Goal: Transaction & Acquisition: Purchase product/service

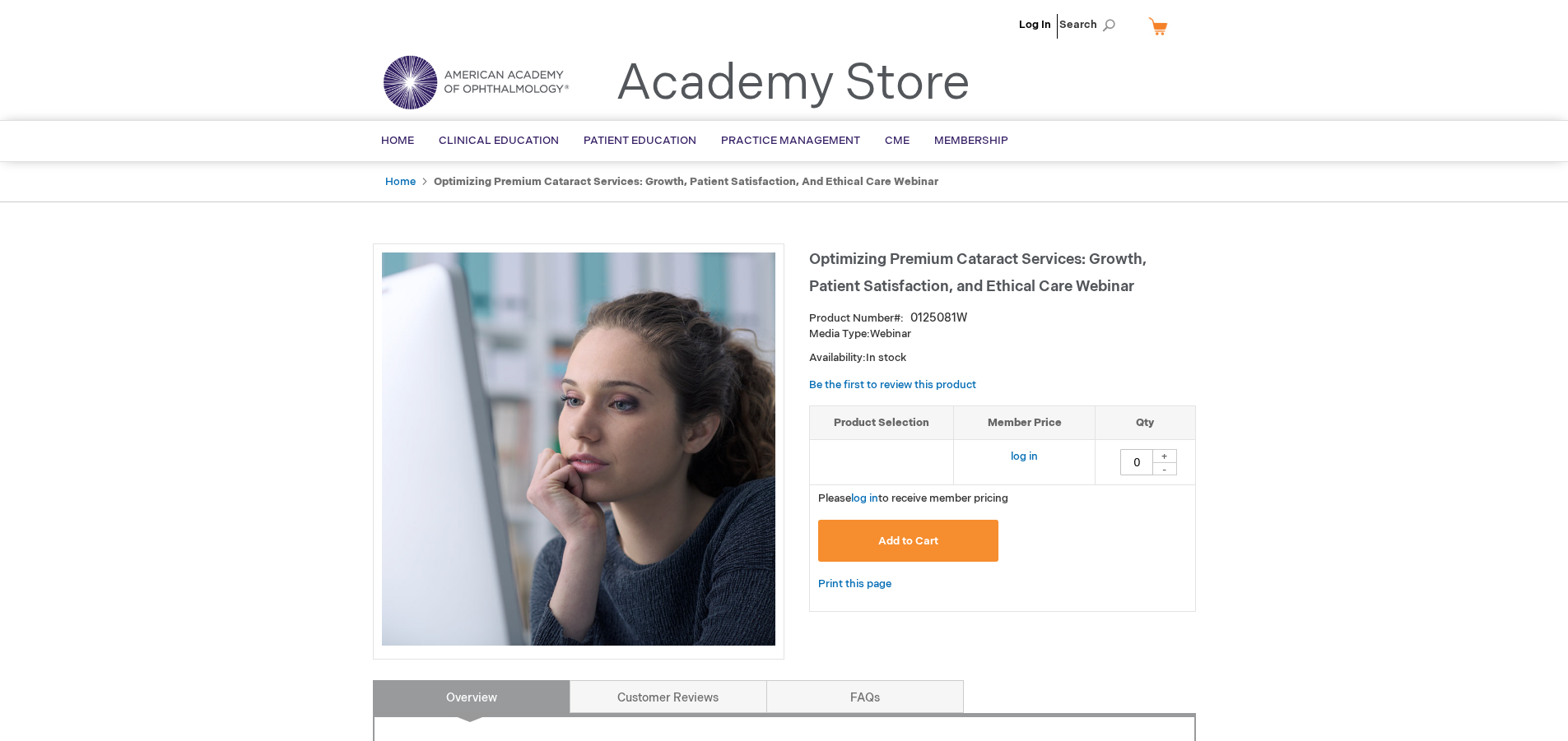
click at [886, 542] on span "Add to Cart" at bounding box center [908, 541] width 60 height 13
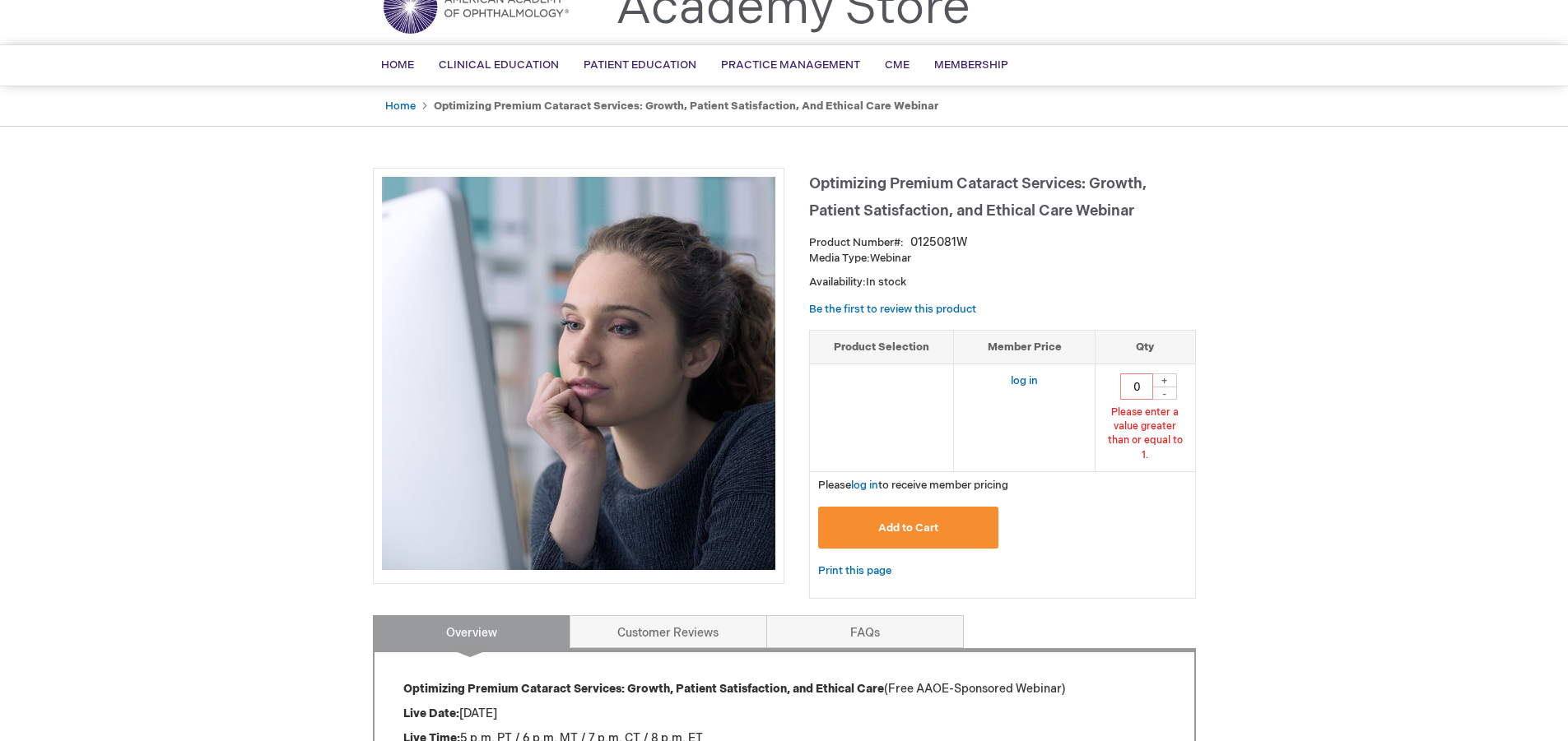
scroll to position [79, 0]
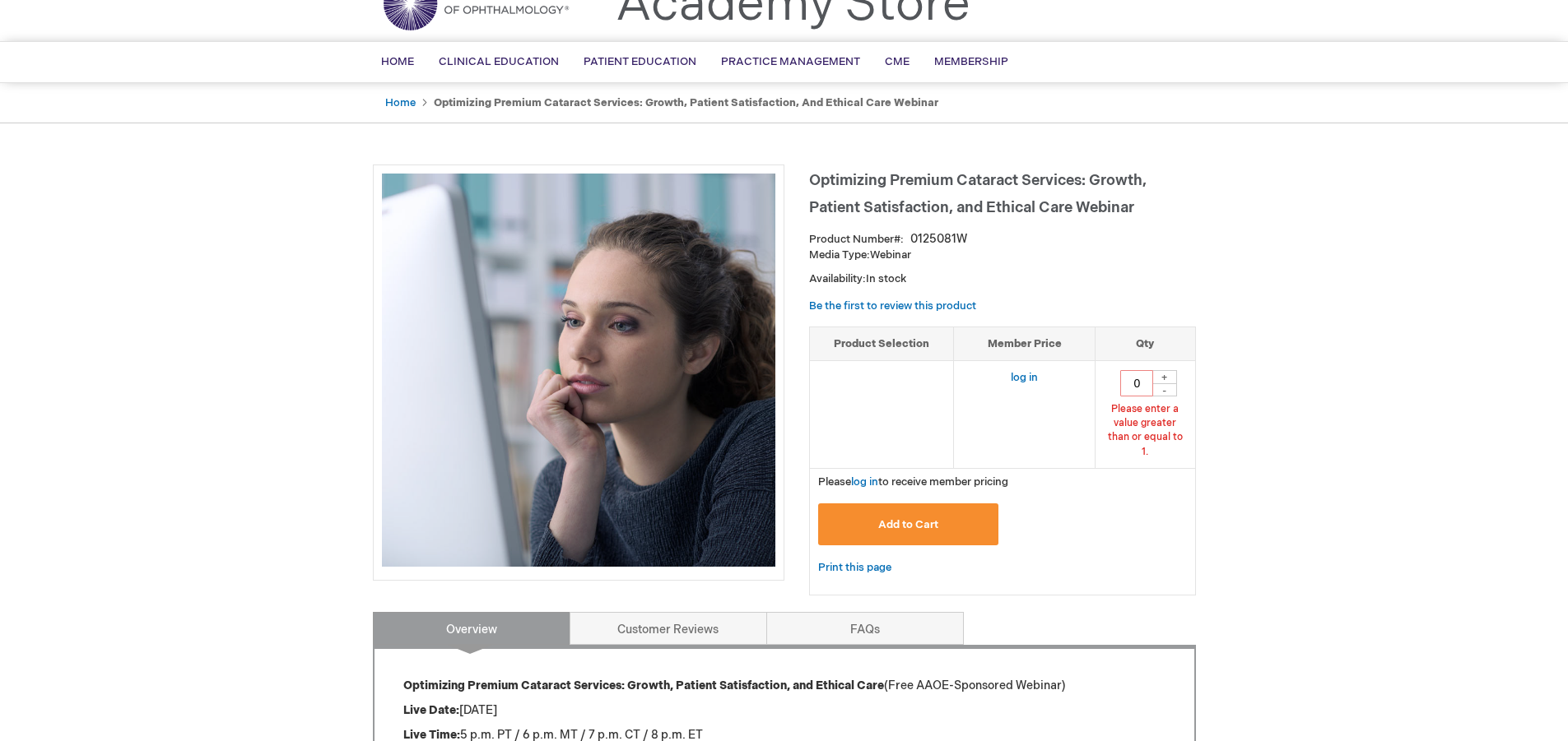
click at [1166, 379] on div "+" at bounding box center [1165, 377] width 25 height 14
type input "1"
click at [945, 503] on button "Add to Cart" at bounding box center [909, 524] width 181 height 42
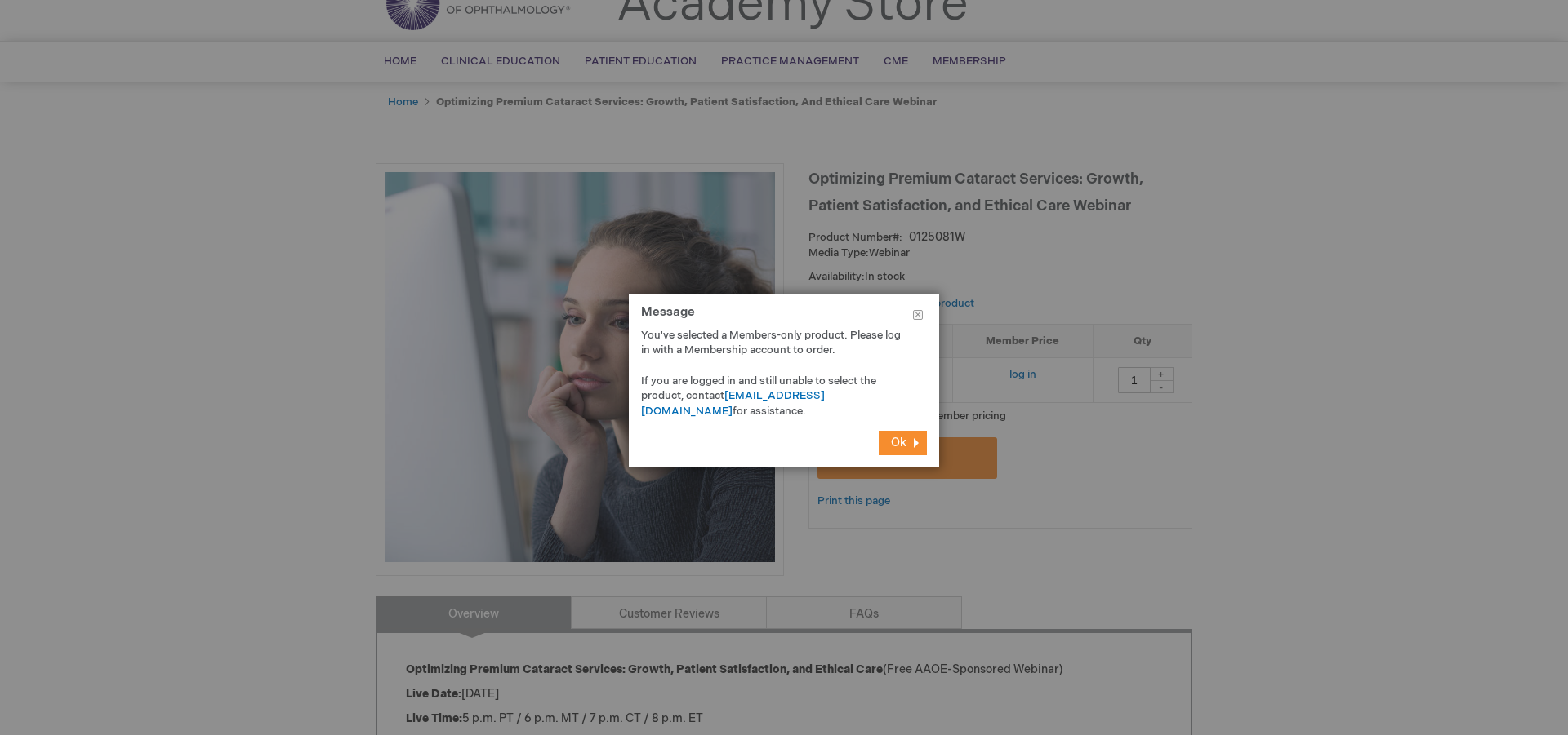
click at [891, 446] on span "Ok" at bounding box center [899, 443] width 15 height 14
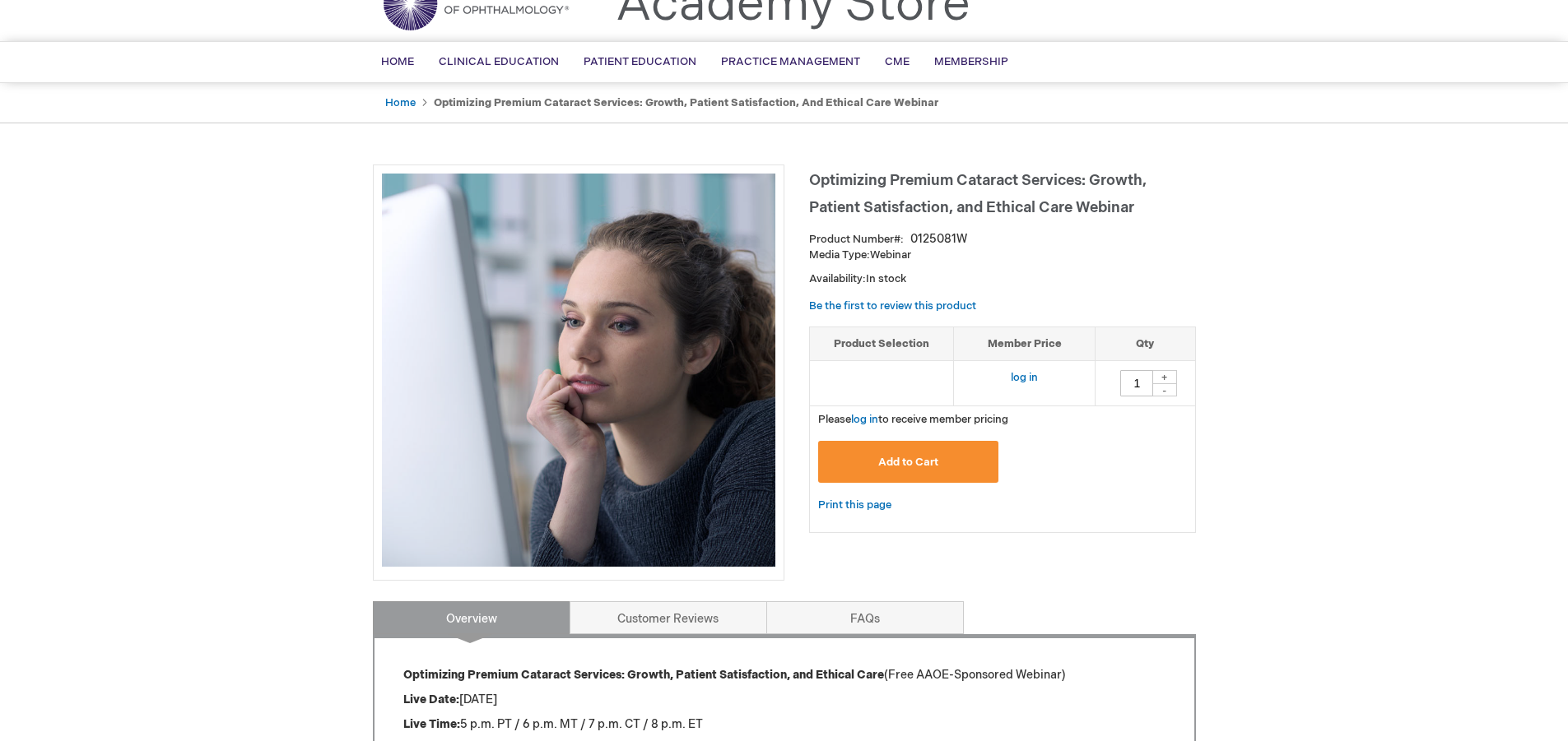
scroll to position [0, 0]
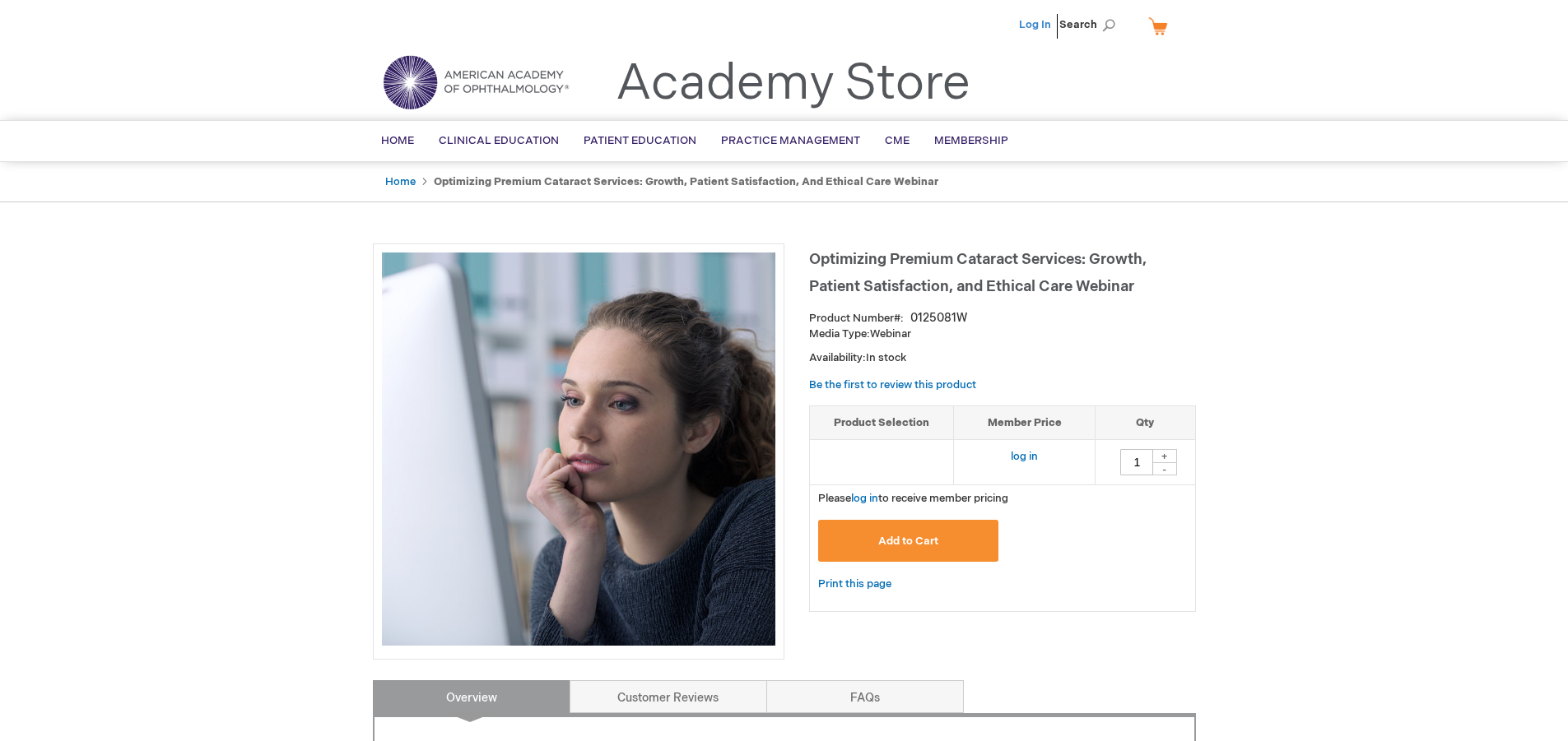
click at [1032, 25] on link "Log In" at bounding box center [1035, 25] width 32 height 13
click at [1164, 454] on div "+" at bounding box center [1165, 456] width 25 height 14
type input "1"
click at [948, 538] on button "Add to Cart" at bounding box center [909, 541] width 181 height 42
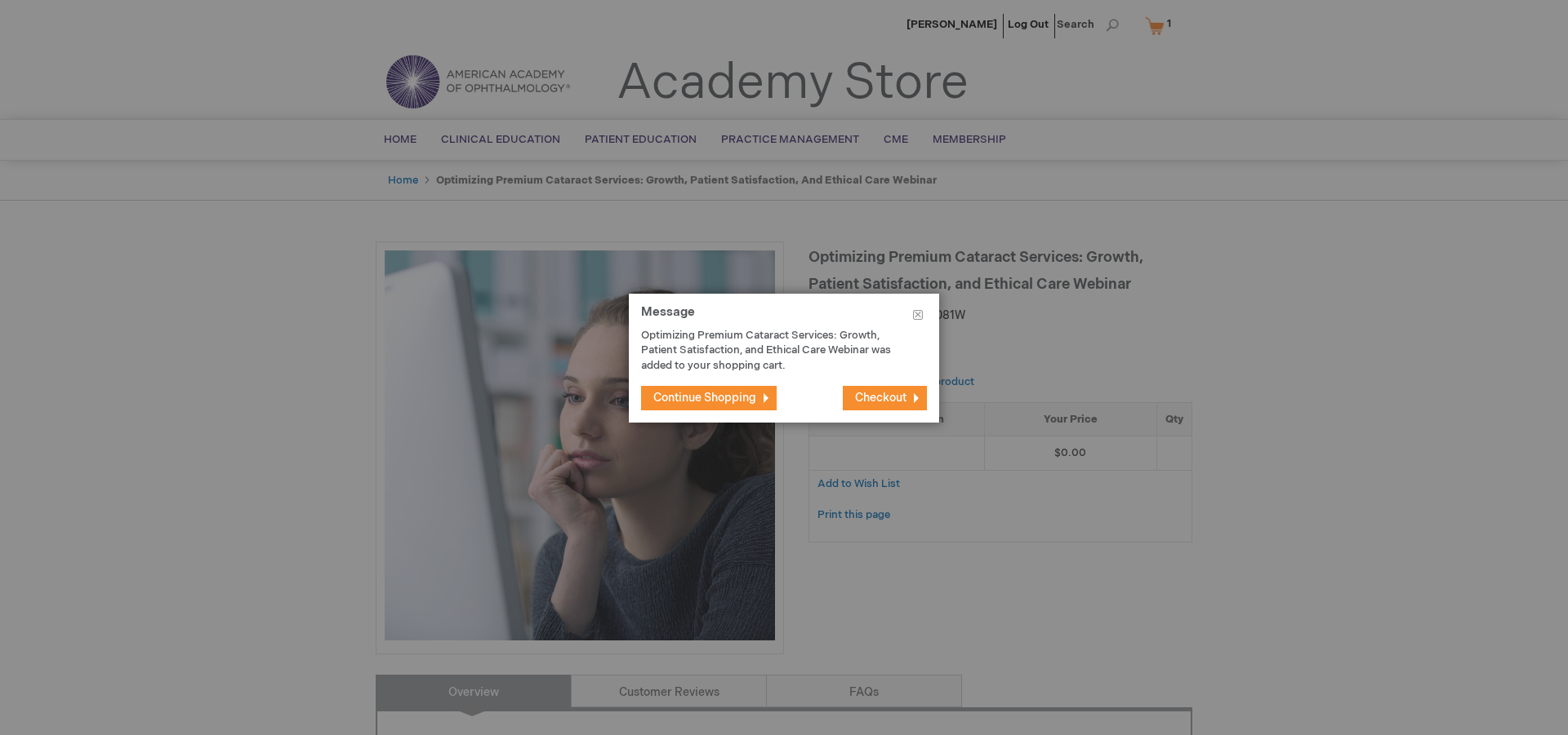
click at [898, 397] on span "Checkout" at bounding box center [881, 397] width 51 height 14
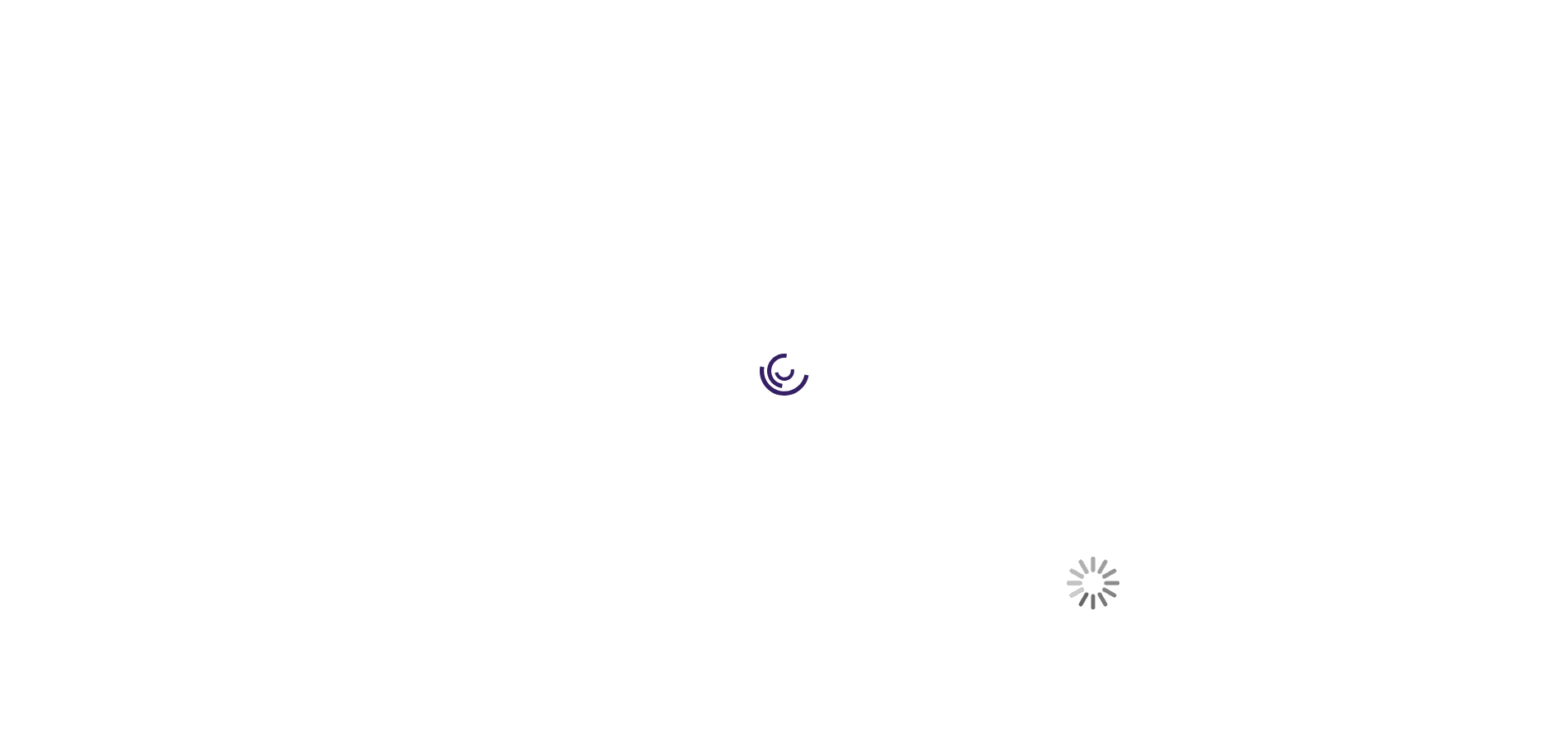
select select "US"
select select "48"
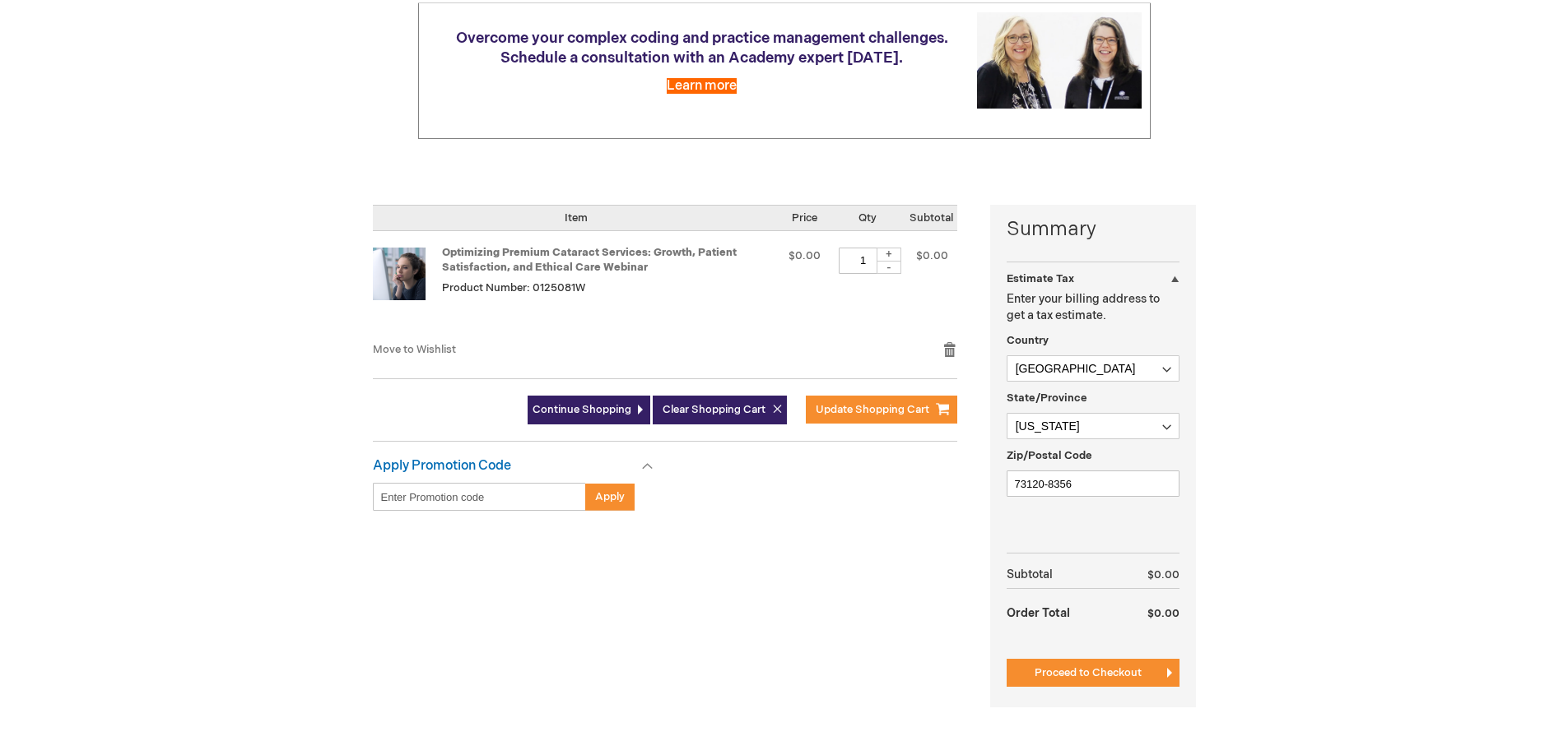
scroll to position [329, 0]
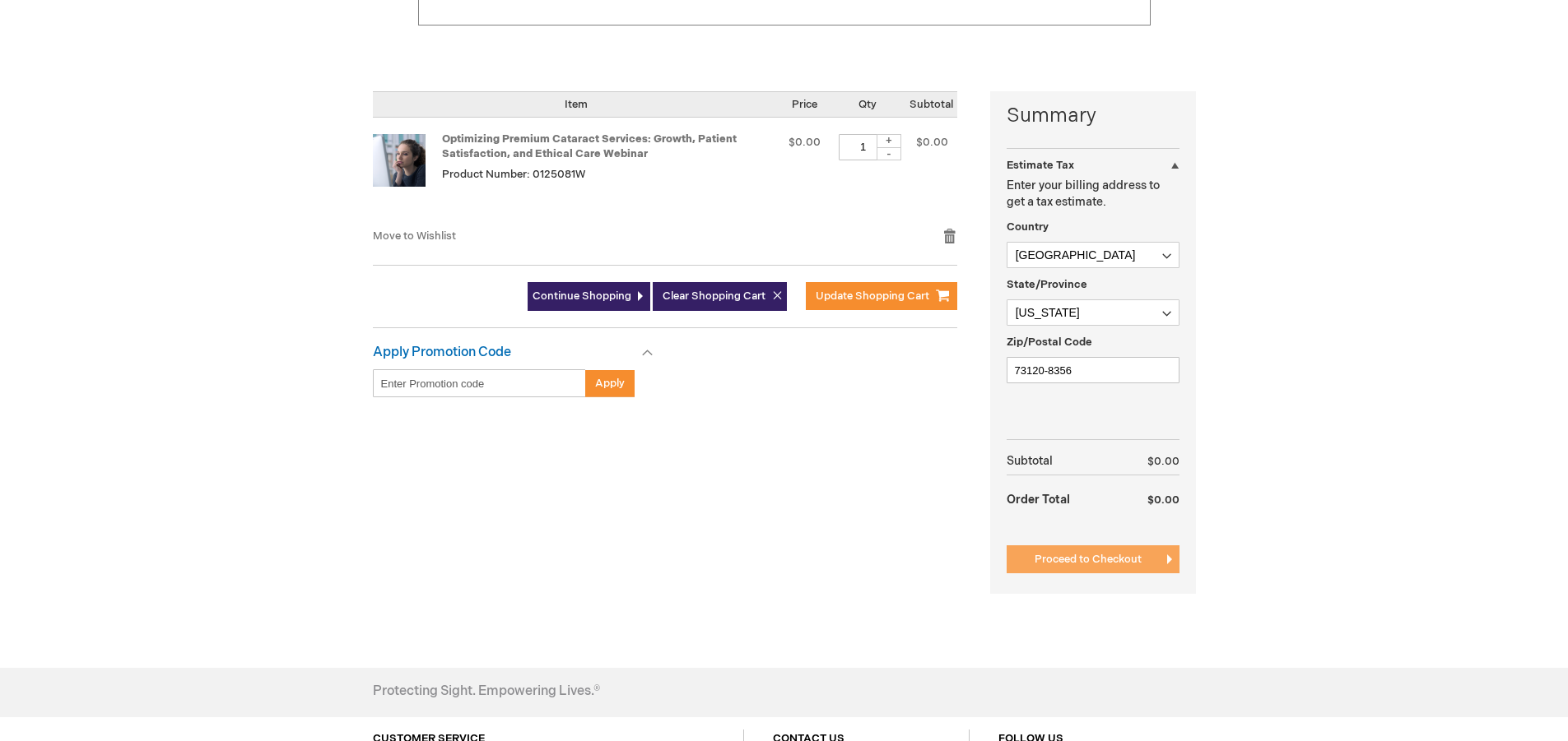
click at [1113, 559] on span "Proceed to Checkout" at bounding box center [1088, 559] width 107 height 13
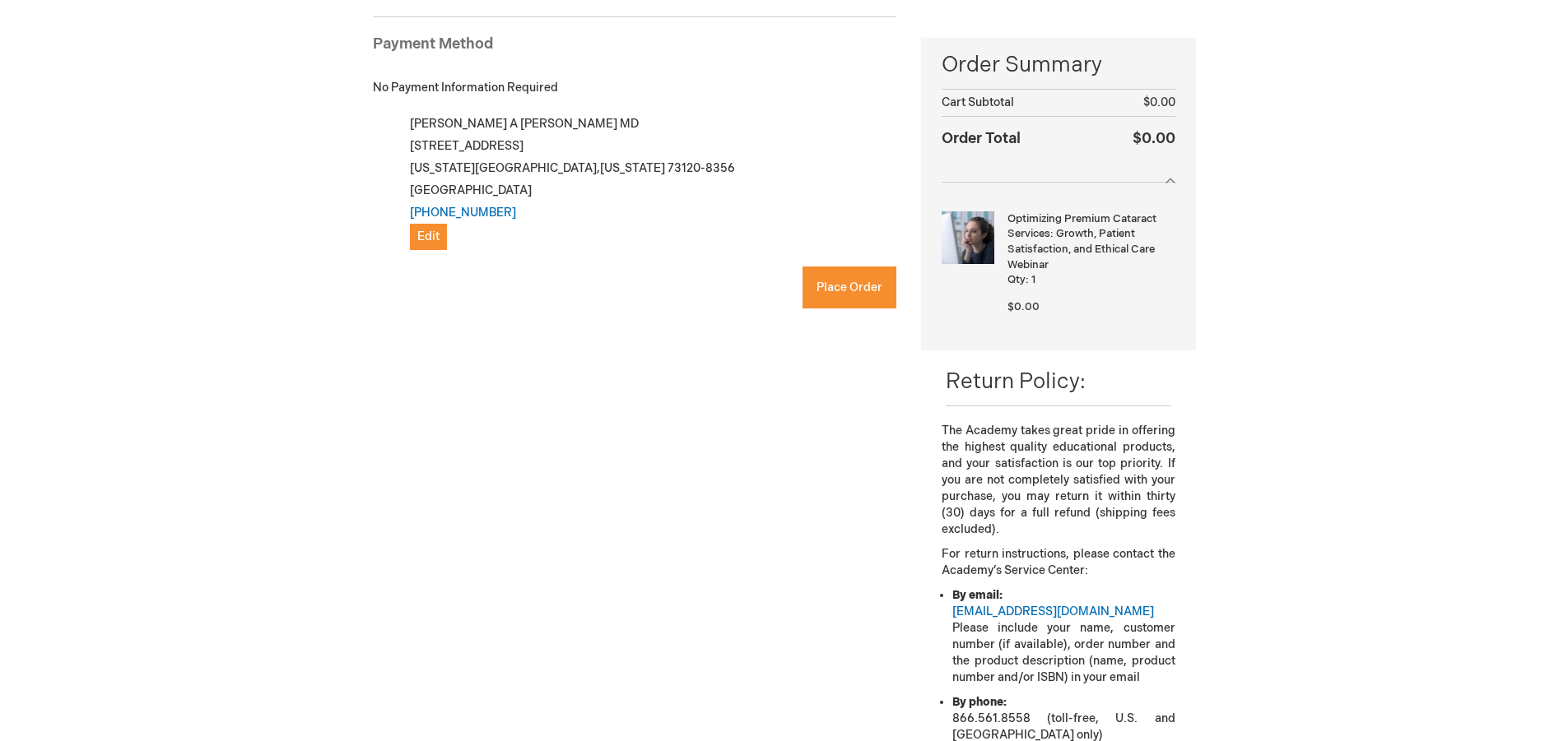
checkbox input "true"
click at [836, 297] on button "Place Order" at bounding box center [849, 287] width 94 height 42
